Goal: Find contact information: Find contact information

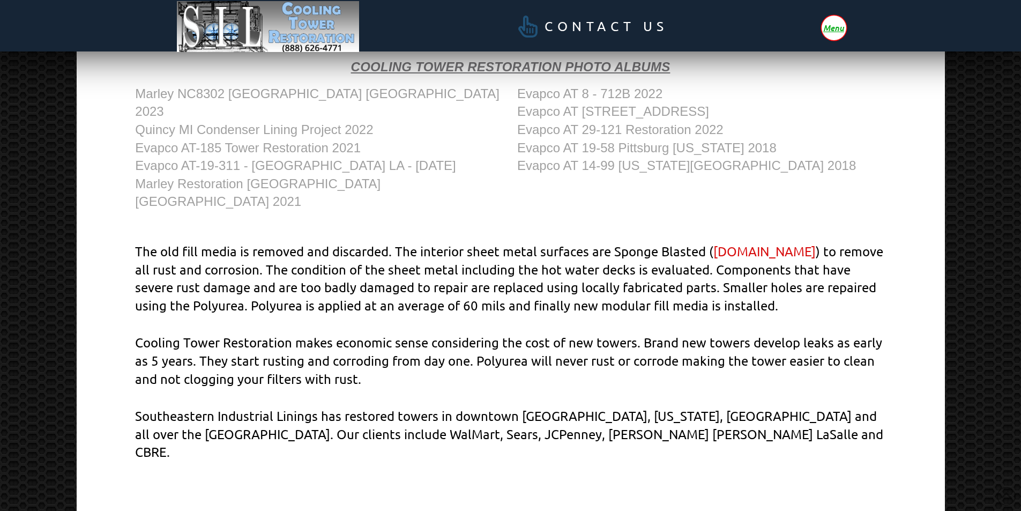
scroll to position [622, 0]
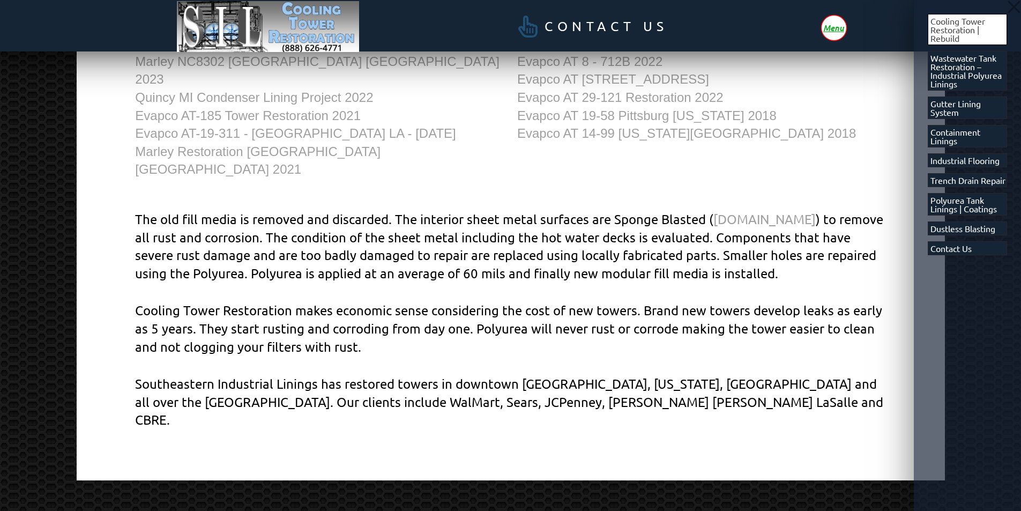
click at [1000, 316] on div "Cooling Tower Restoration | Rebuild Wastewater Tank Restoration – Industrial Po…" at bounding box center [967, 255] width 107 height 511
click at [827, 467] on span "Off Canvas" at bounding box center [510, 255] width 1021 height 511
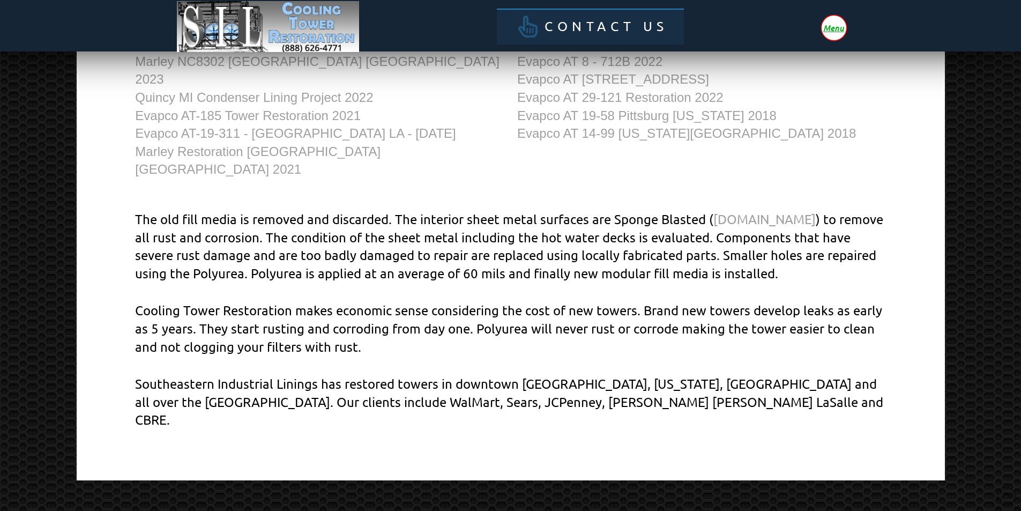
click at [561, 26] on span "Contact Us" at bounding box center [607, 26] width 124 height 13
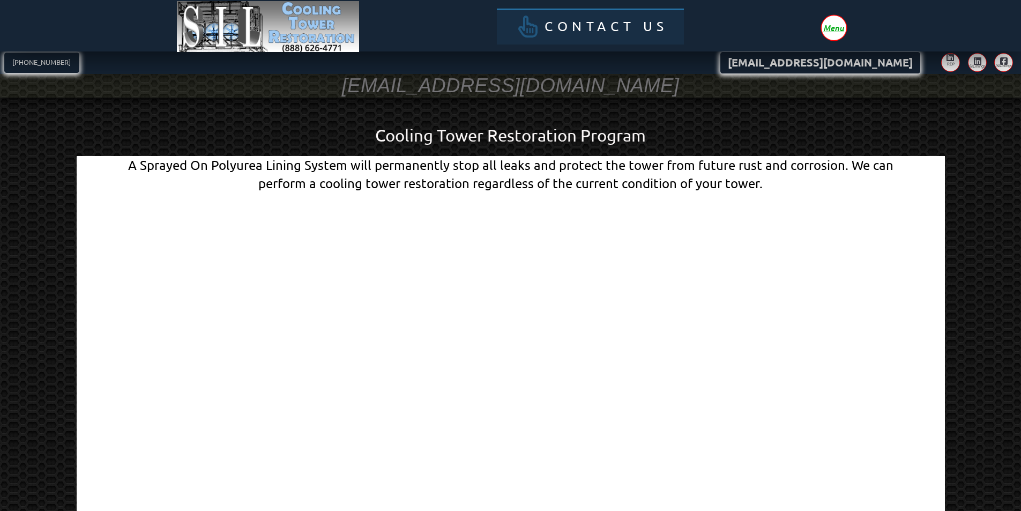
click at [614, 26] on span "Contact Us" at bounding box center [607, 26] width 124 height 13
